Goal: Book appointment/travel/reservation

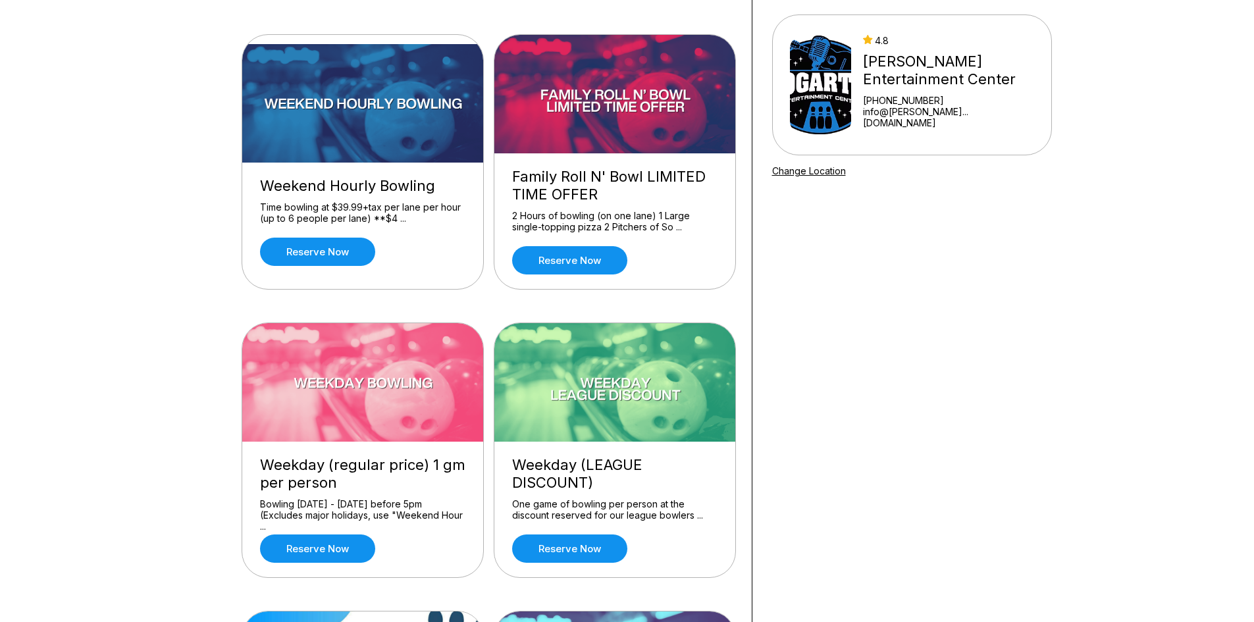
scroll to position [132, 0]
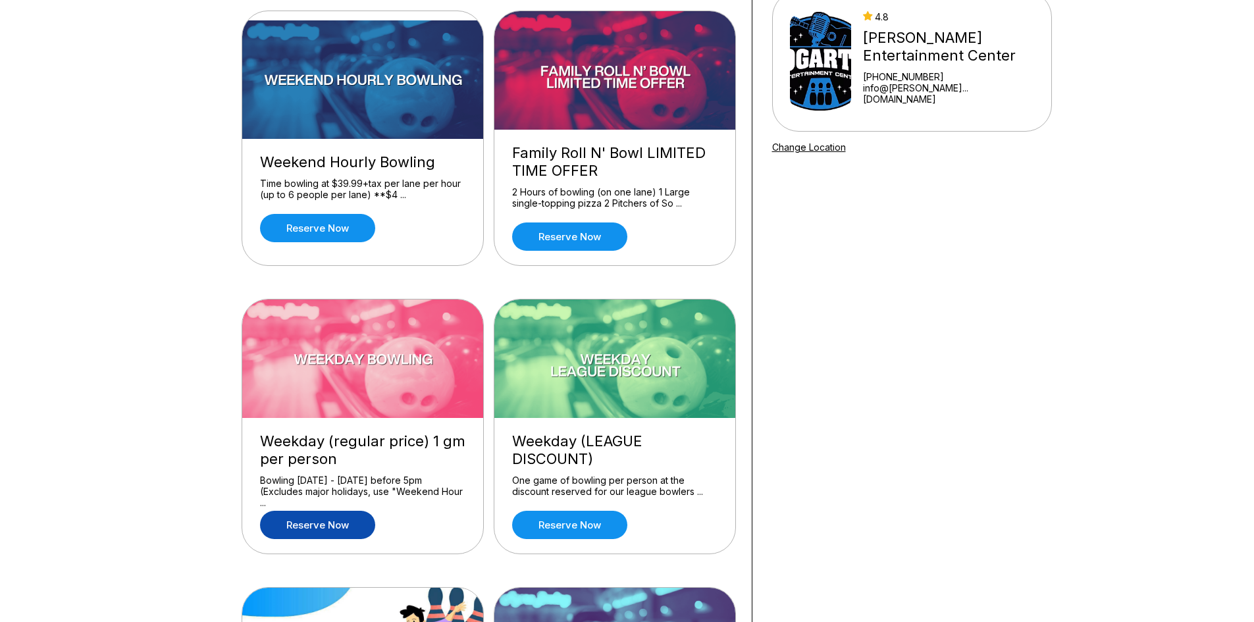
click at [350, 523] on link "Reserve now" at bounding box center [317, 525] width 115 height 28
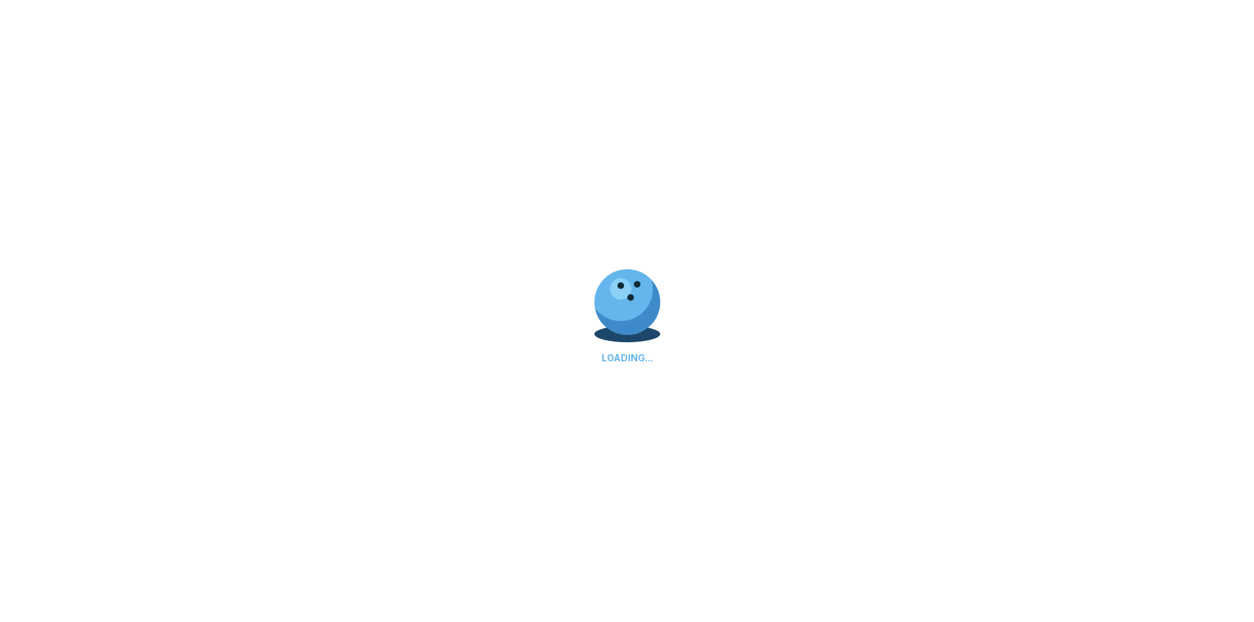
scroll to position [0, 0]
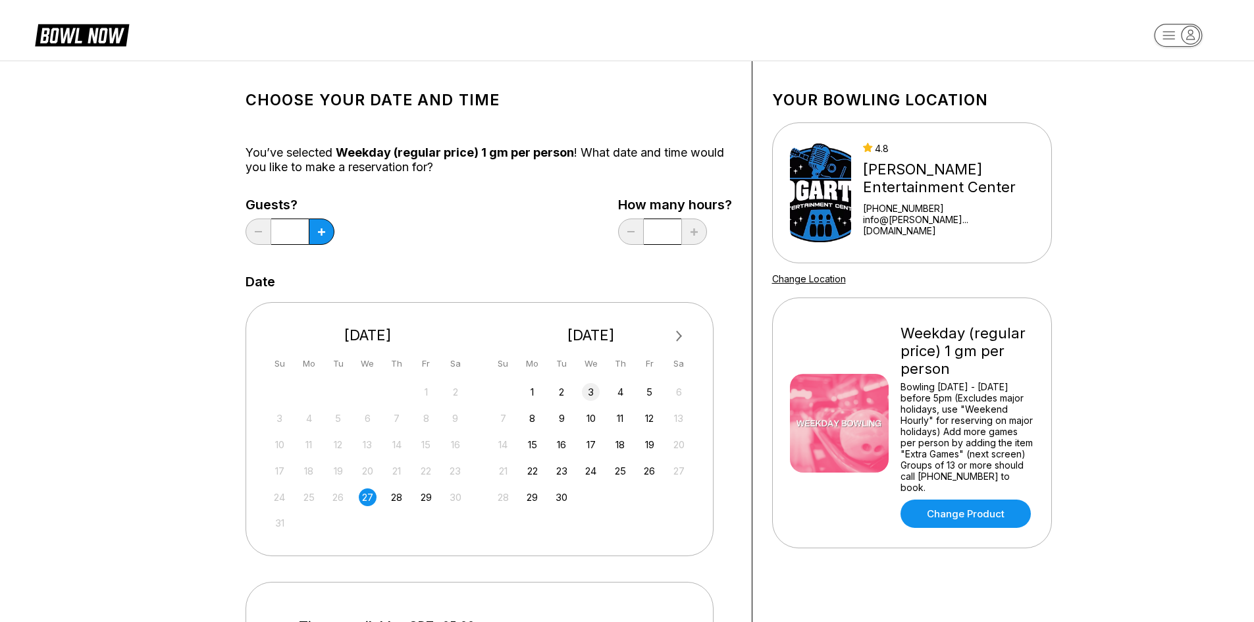
click at [594, 397] on div "3" at bounding box center [591, 392] width 18 height 18
click at [318, 230] on icon at bounding box center [321, 231] width 7 height 7
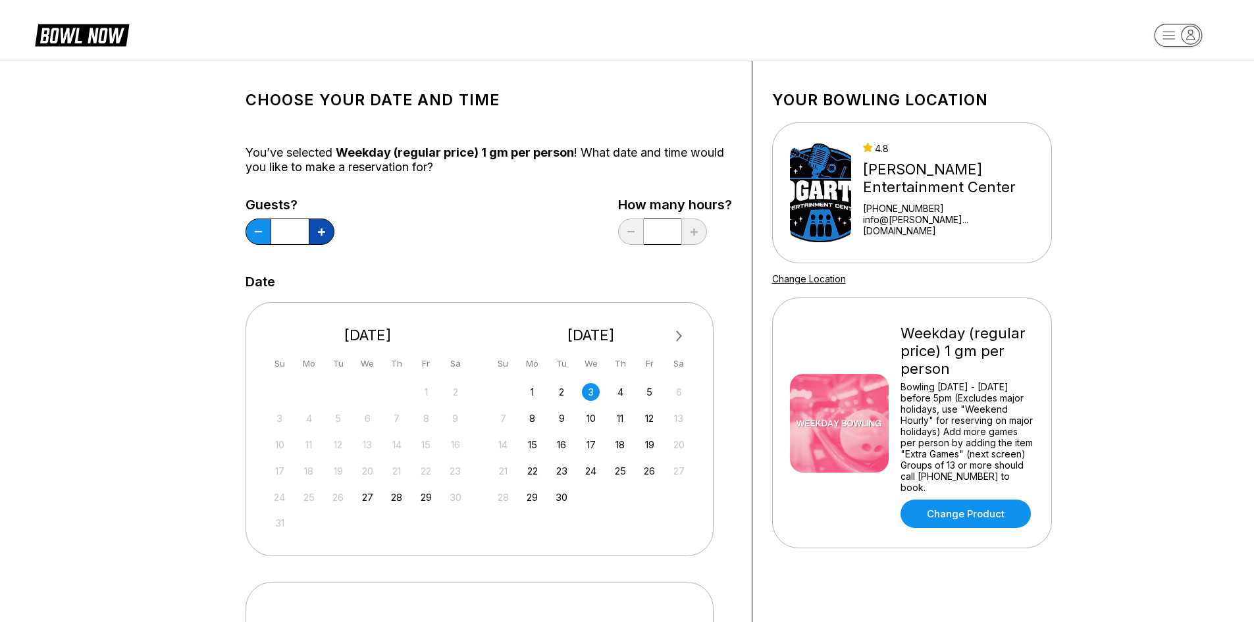
click at [318, 230] on icon at bounding box center [321, 231] width 7 height 7
type input "*"
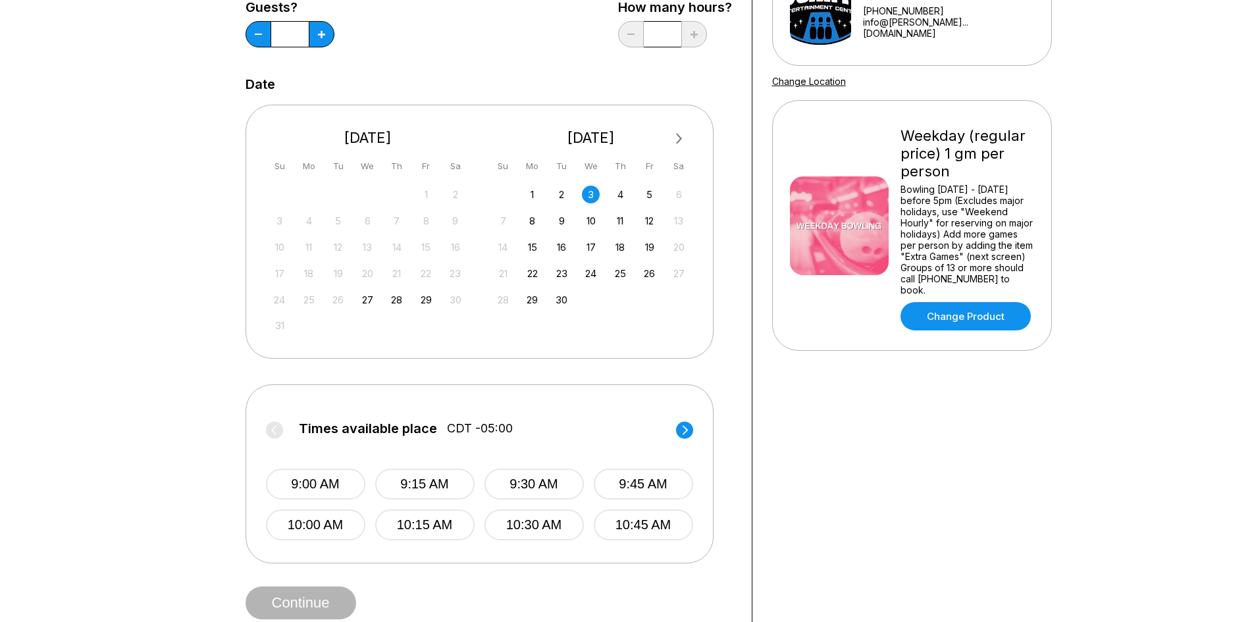
scroll to position [263, 0]
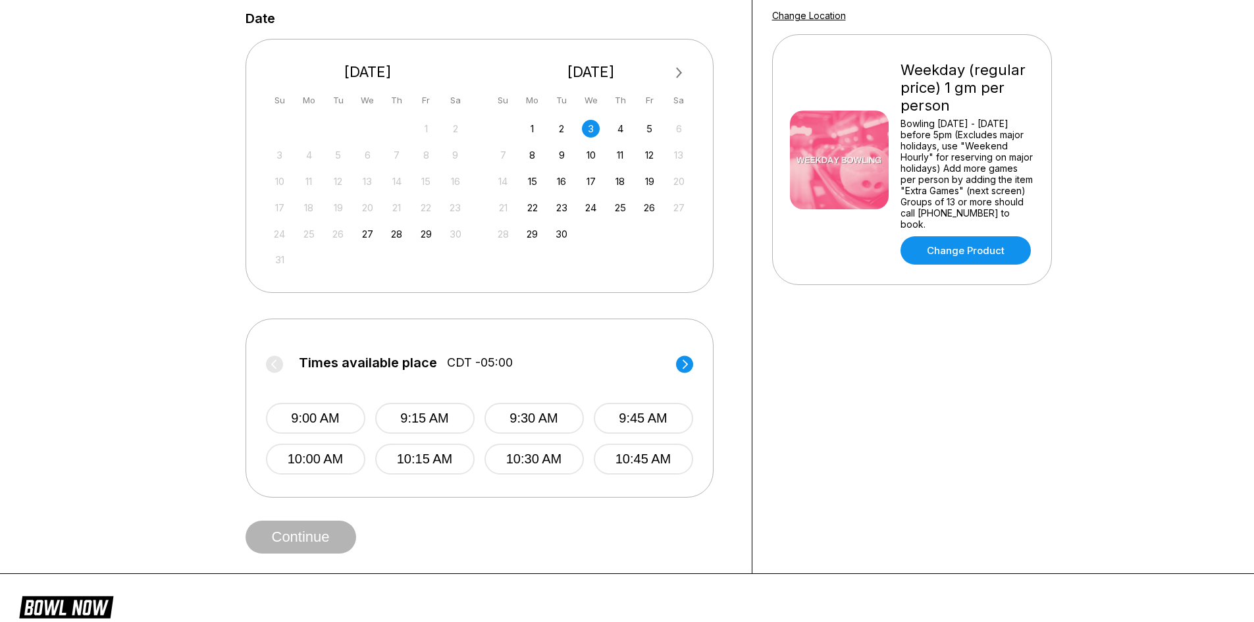
click at [684, 363] on circle at bounding box center [684, 364] width 17 height 17
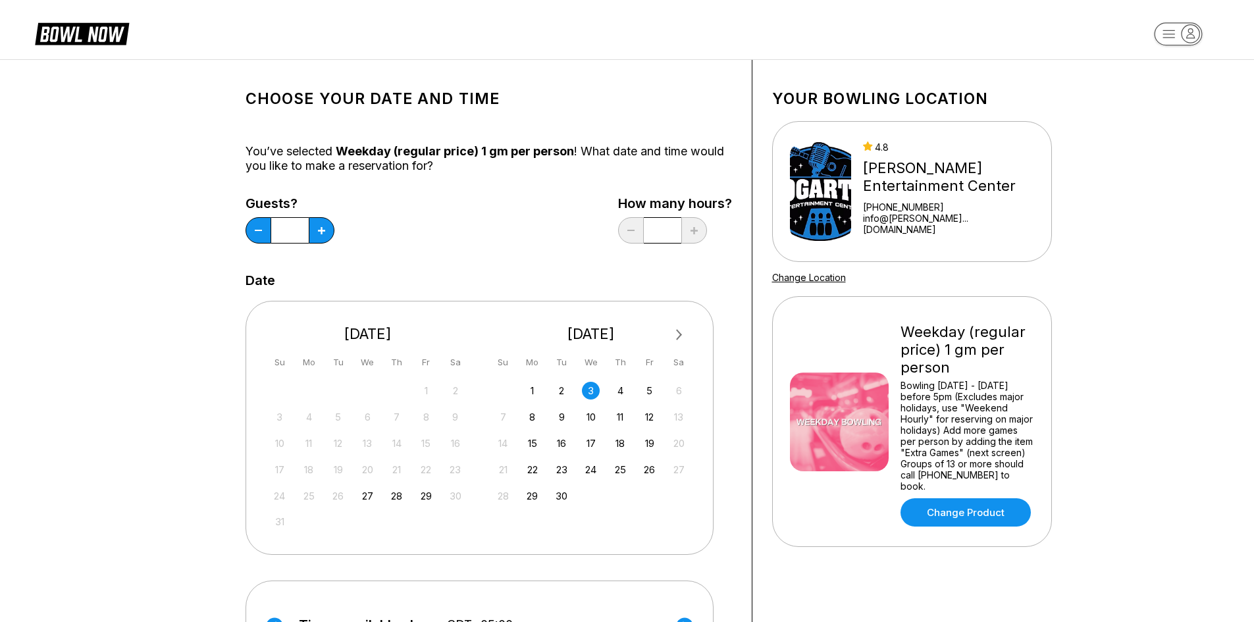
scroll to position [0, 0]
